Goal: Task Accomplishment & Management: Manage account settings

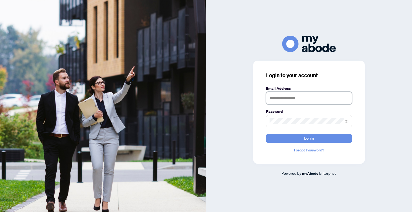
click at [311, 96] on input "text" at bounding box center [309, 98] width 86 height 12
type input "**********"
click at [266, 134] on button "Login" at bounding box center [309, 138] width 86 height 9
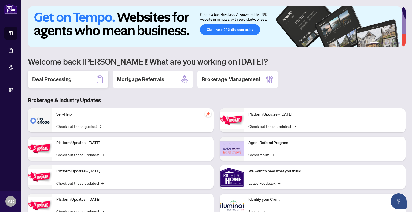
click at [68, 80] on h2 "Deal Processing" at bounding box center [51, 80] width 39 height 8
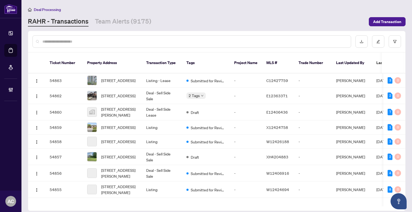
click at [94, 39] on input "text" at bounding box center [194, 42] width 304 height 6
paste input "**********"
type input "**********"
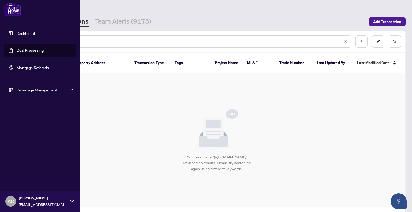
drag, startPoint x: 33, startPoint y: 36, endPoint x: 5, endPoint y: 36, distance: 28.2
click at [5, 36] on div "**********" at bounding box center [206, 106] width 412 height 212
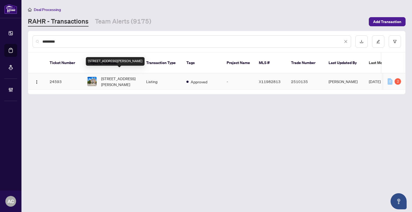
type input "*********"
click at [128, 78] on span "[STREET_ADDRESS][PERSON_NAME]" at bounding box center [119, 82] width 36 height 12
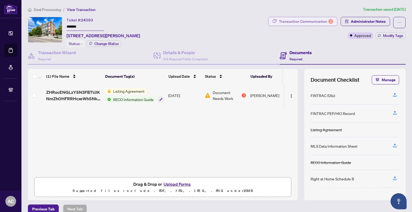
click at [282, 19] on div "Transaction Communication 2" at bounding box center [306, 21] width 54 height 9
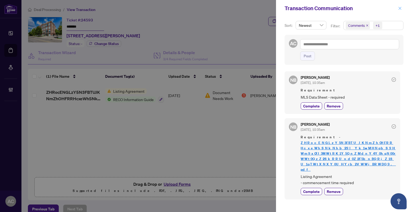
click at [399, 8] on icon "close" at bounding box center [399, 8] width 3 height 3
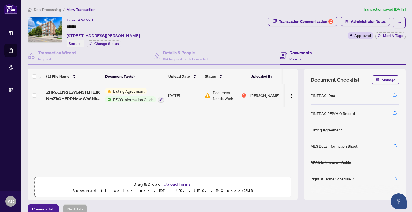
click at [48, 9] on span "Deal Processing" at bounding box center [47, 9] width 27 height 5
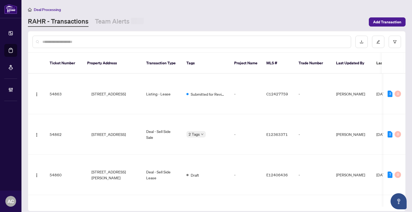
click at [80, 42] on input "text" at bounding box center [194, 42] width 304 height 6
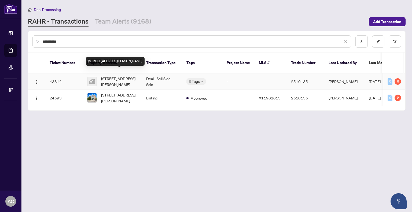
type input "*********"
click at [121, 76] on span "[STREET_ADDRESS][PERSON_NAME]" at bounding box center [119, 82] width 36 height 12
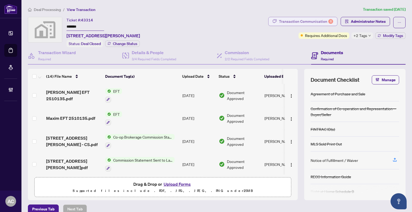
click at [280, 22] on div "Transaction Communication 6" at bounding box center [306, 21] width 54 height 9
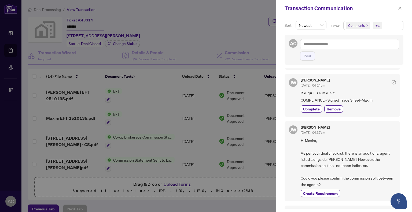
scroll to position [54, 0]
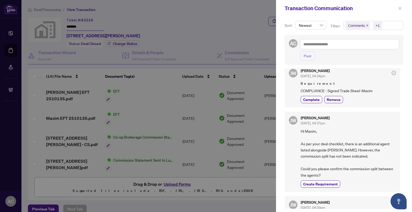
click at [398, 9] on icon "close" at bounding box center [400, 8] width 4 height 4
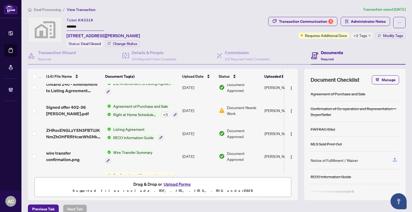
scroll to position [227, 0]
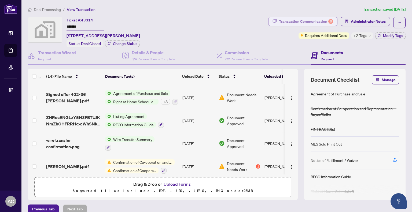
click at [307, 24] on div "Transaction Communication 6" at bounding box center [306, 21] width 54 height 9
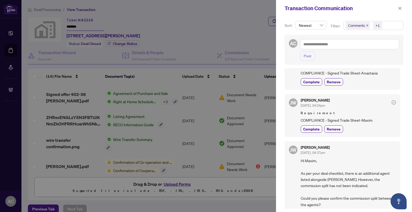
scroll to position [0, 0]
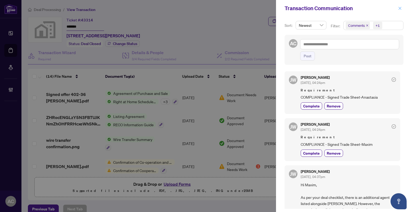
click at [400, 8] on icon "close" at bounding box center [400, 8] width 4 height 4
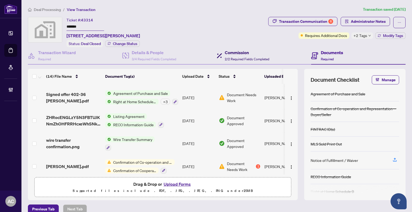
click at [248, 57] on span "2/2 Required Fields Completed" at bounding box center [247, 59] width 45 height 4
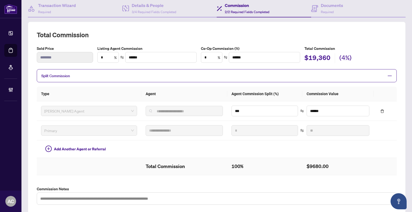
scroll to position [20, 0]
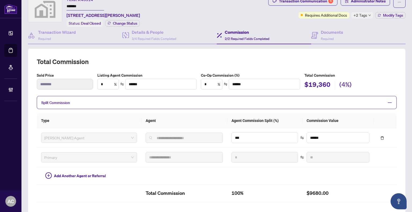
click at [359, 16] on span "+2 Tags" at bounding box center [360, 15] width 14 height 6
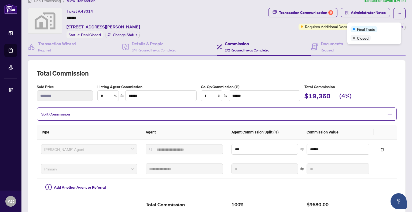
scroll to position [0, 0]
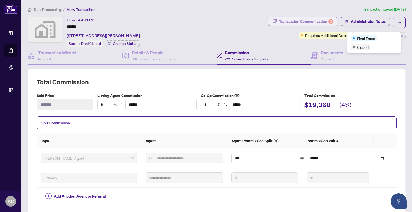
click at [293, 19] on div "Transaction Communication 6" at bounding box center [306, 21] width 54 height 9
type textarea "**********"
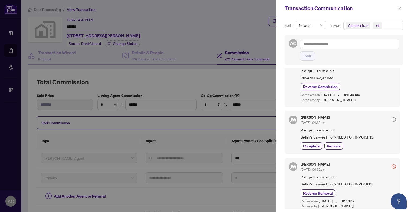
scroll to position [295, 0]
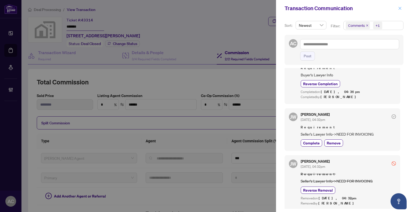
click at [400, 10] on icon "close" at bounding box center [400, 8] width 4 height 4
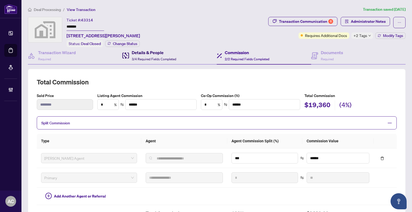
click at [151, 59] on span "3/4 Required Fields Completed" at bounding box center [154, 59] width 45 height 4
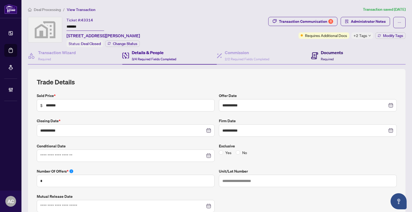
click at [330, 57] on span "Required" at bounding box center [327, 59] width 13 height 4
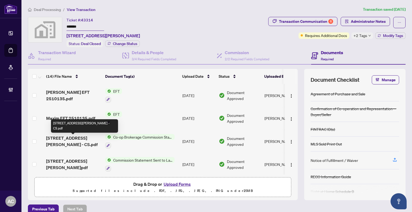
click at [73, 141] on span "[STREET_ADDRESS][PERSON_NAME] - CS.pdf" at bounding box center [73, 141] width 55 height 13
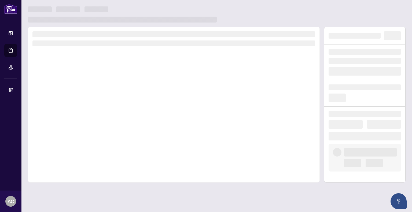
click at [73, 141] on div at bounding box center [174, 105] width 292 height 156
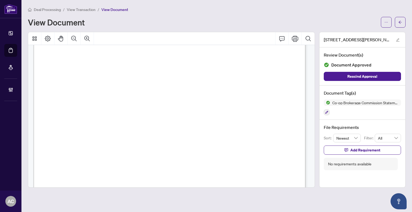
scroll to position [188, 0]
click at [84, 7] on span "View Transaction" at bounding box center [81, 9] width 29 height 5
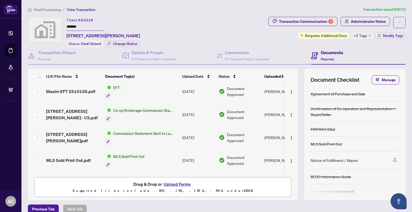
scroll to position [54, 0]
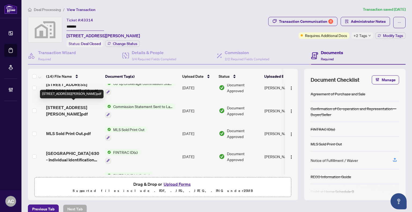
click at [82, 107] on span "[STREET_ADDRESS][PERSON_NAME]pdf" at bounding box center [73, 110] width 55 height 13
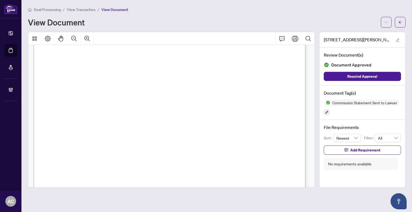
scroll to position [80, 0]
click at [81, 10] on span "View Transaction" at bounding box center [81, 9] width 29 height 5
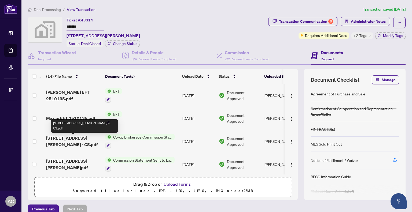
click at [66, 140] on span "[STREET_ADDRESS][PERSON_NAME] - CS.pdf" at bounding box center [73, 141] width 55 height 13
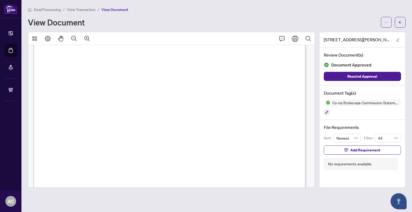
scroll to position [74, 0]
click at [81, 8] on span "View Transaction" at bounding box center [81, 9] width 29 height 5
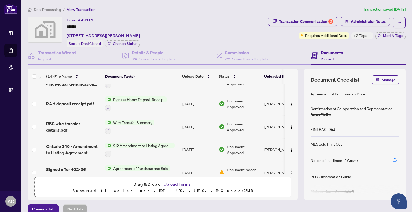
scroll to position [161, 0]
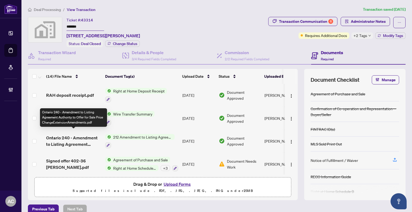
click at [76, 138] on span "Ontario 240 - Amendment to Listing Agreement Authority to Offer for Sale Price …" at bounding box center [73, 141] width 55 height 13
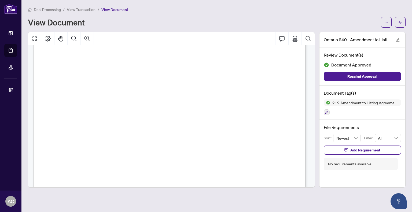
scroll to position [220, 0]
click at [79, 8] on span "View Transaction" at bounding box center [81, 9] width 29 height 5
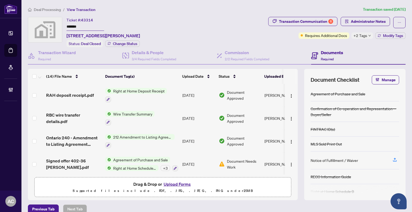
scroll to position [188, 0]
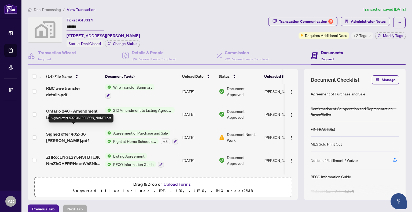
click at [64, 131] on span "Signed offer 402-36 [PERSON_NAME].pdf" at bounding box center [73, 137] width 55 height 13
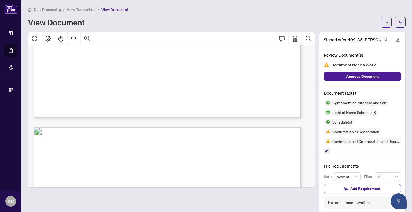
scroll to position [2708, 0]
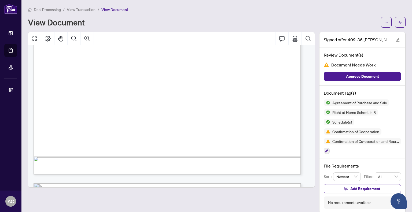
click at [81, 9] on span "View Transaction" at bounding box center [81, 9] width 29 height 5
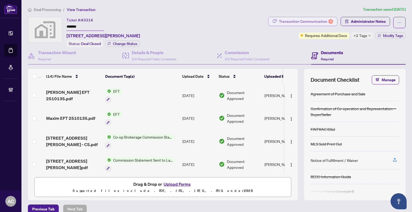
click at [301, 23] on div "Transaction Communication 6" at bounding box center [306, 21] width 54 height 9
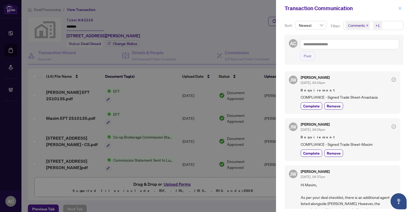
click at [398, 8] on button "button" at bounding box center [399, 8] width 7 height 6
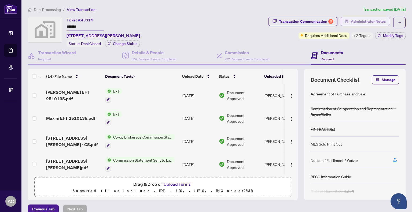
click at [352, 19] on span "Administrator Notes" at bounding box center [368, 21] width 35 height 9
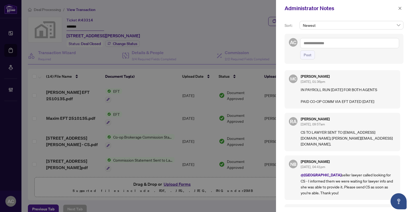
click at [323, 43] on textarea at bounding box center [349, 43] width 99 height 10
type textarea "*"
click at [397, 6] on button "button" at bounding box center [399, 8] width 7 height 6
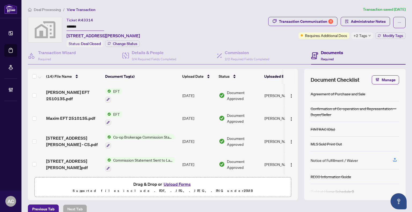
click at [143, 97] on td "EFT" at bounding box center [141, 95] width 77 height 23
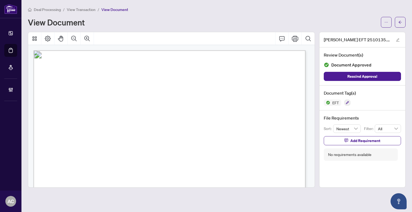
click at [80, 10] on span "View Transaction" at bounding box center [81, 9] width 29 height 5
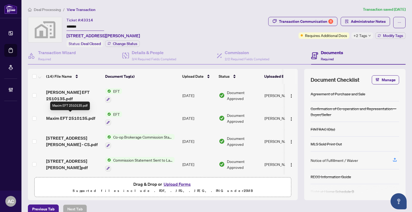
click at [68, 117] on span "Maxim EFT 2510135.pdf" at bounding box center [70, 118] width 49 height 6
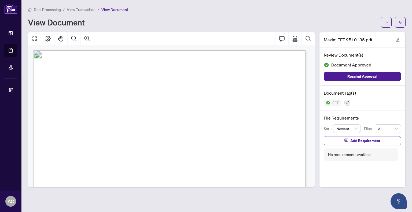
click at [82, 10] on span "View Transaction" at bounding box center [81, 9] width 29 height 5
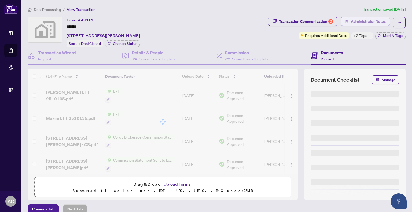
click at [360, 21] on span "Administrator Notes" at bounding box center [368, 21] width 35 height 9
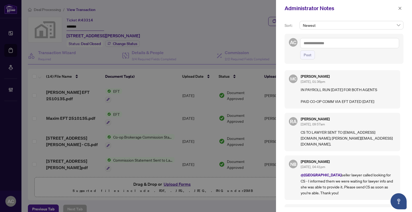
click at [319, 44] on textarea at bounding box center [349, 43] width 99 height 10
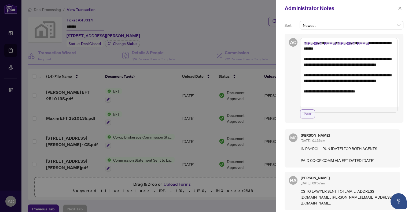
type textarea "**********"
click at [307, 118] on span "Post" at bounding box center [308, 114] width 8 height 9
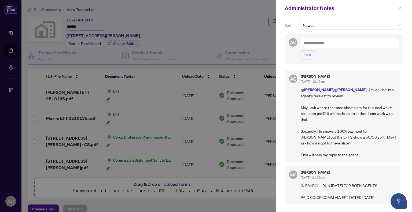
click at [401, 7] on icon "close" at bounding box center [400, 8] width 4 height 4
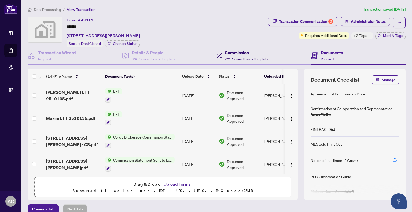
click at [242, 55] on div "Commission 2/2 Required Fields Completed" at bounding box center [247, 55] width 45 height 13
type textarea "**********"
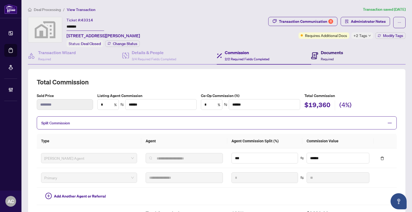
click at [314, 54] on icon at bounding box center [314, 55] width 7 height 7
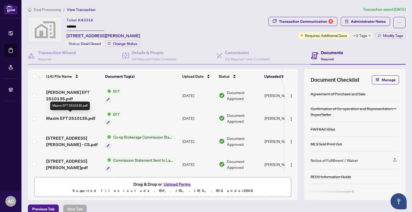
click at [69, 118] on span "Maxim EFT 2510135.pdf" at bounding box center [70, 118] width 49 height 6
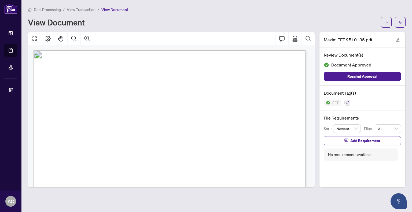
click at [79, 10] on span "View Transaction" at bounding box center [81, 9] width 29 height 5
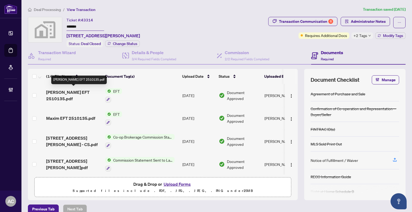
click at [58, 89] on span "[PERSON_NAME] EFT 2510135.pdf" at bounding box center [73, 95] width 55 height 13
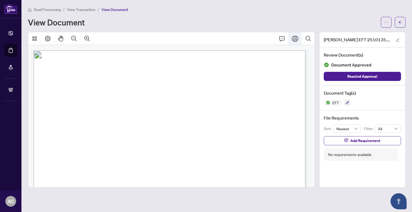
click at [294, 38] on icon "Print" at bounding box center [295, 39] width 6 height 6
click at [86, 6] on main "Deal Processing / View Transaction / View Document View Document Anastasia EFT …" at bounding box center [216, 106] width 390 height 212
click at [86, 8] on span "View Transaction" at bounding box center [81, 9] width 29 height 5
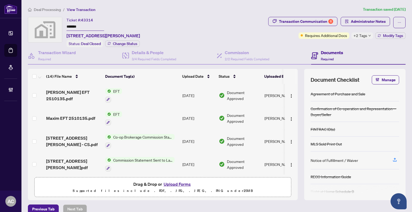
click at [69, 117] on span "Maxim EFT 2510135.pdf" at bounding box center [70, 118] width 49 height 6
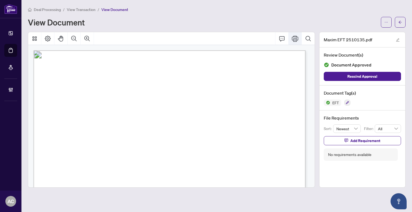
click at [292, 39] on icon "Print" at bounding box center [295, 39] width 6 height 6
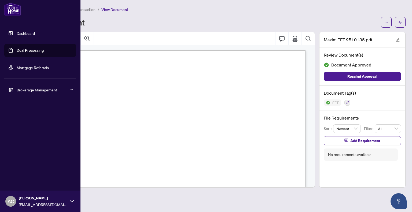
click at [17, 31] on link "Dashboard" at bounding box center [26, 33] width 18 height 5
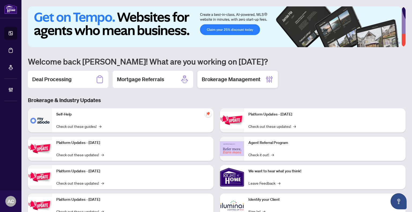
click at [228, 79] on h2 "Brokerage Management" at bounding box center [231, 80] width 59 height 8
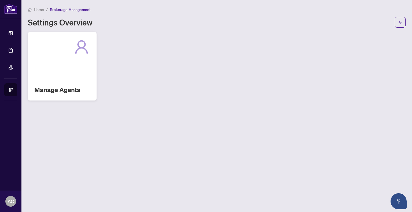
click at [80, 54] on icon at bounding box center [81, 46] width 17 height 17
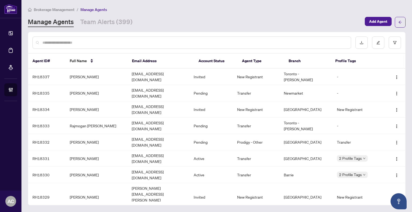
click at [92, 43] on input "text" at bounding box center [194, 43] width 304 height 6
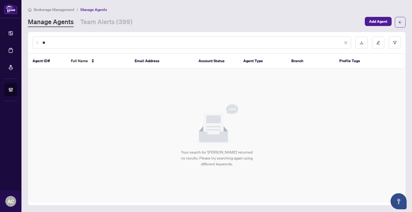
type input "*"
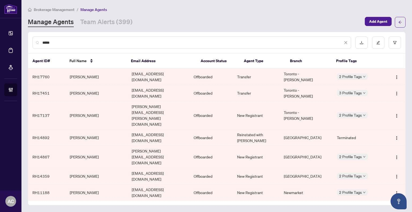
click at [55, 40] on input "*****" at bounding box center [192, 43] width 300 height 6
drag, startPoint x: 61, startPoint y: 39, endPoint x: 40, endPoint y: 44, distance: 20.8
click at [40, 44] on div "*****" at bounding box center [191, 42] width 319 height 12
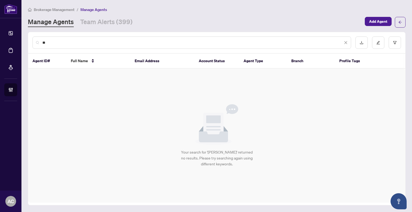
type input "*"
